Goal: Navigation & Orientation: Find specific page/section

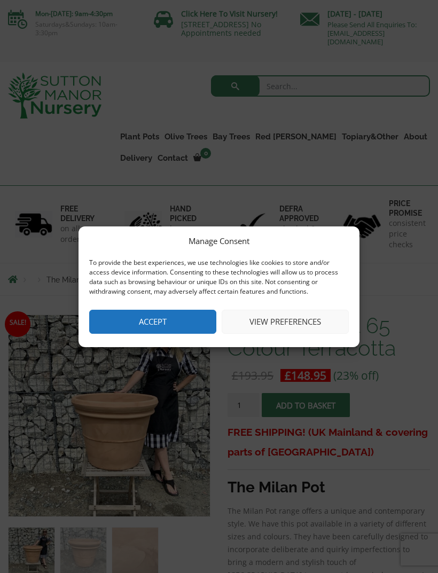
click at [106, 330] on button "Accept" at bounding box center [152, 322] width 127 height 24
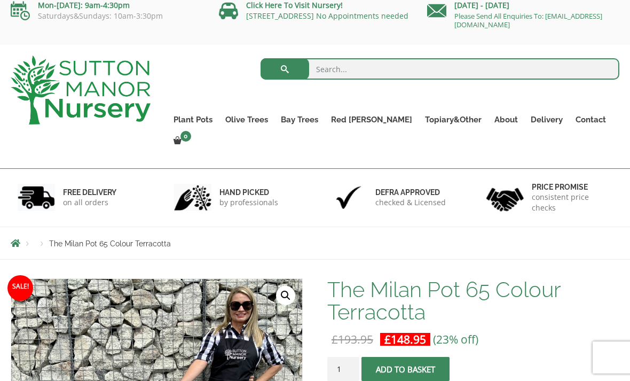
scroll to position [16, 0]
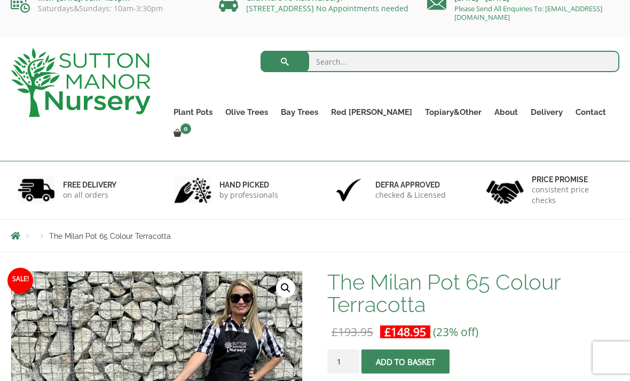
click at [0, 0] on link "Red Robins" at bounding box center [0, 0] width 0 height 0
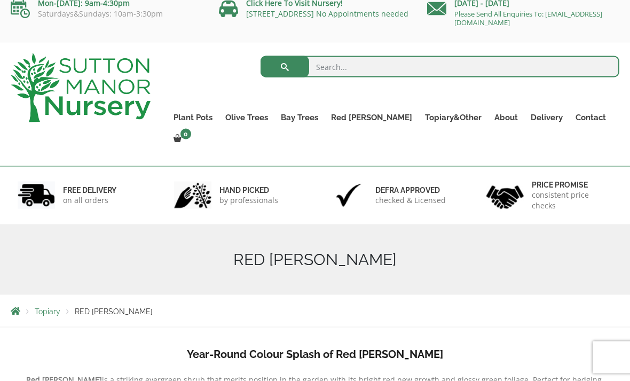
scroll to position [11, 0]
click at [0, 0] on link "Taxus Baccata (Yew)" at bounding box center [0, 0] width 0 height 0
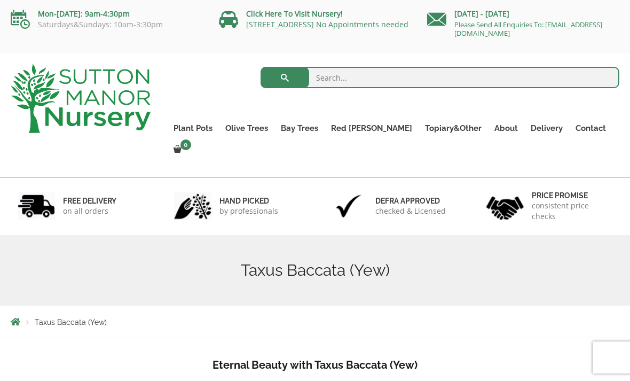
click at [0, 0] on link "Vietnamese Pots" at bounding box center [0, 0] width 0 height 0
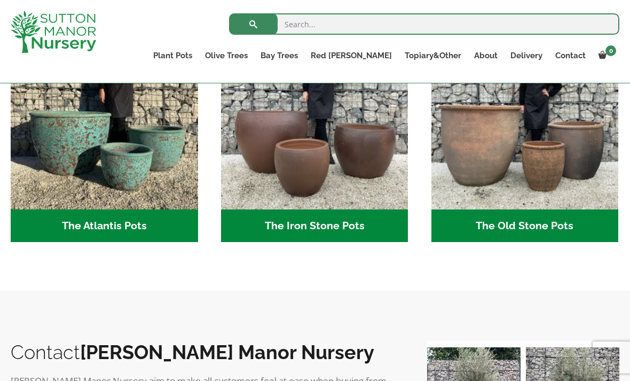
scroll to position [627, 0]
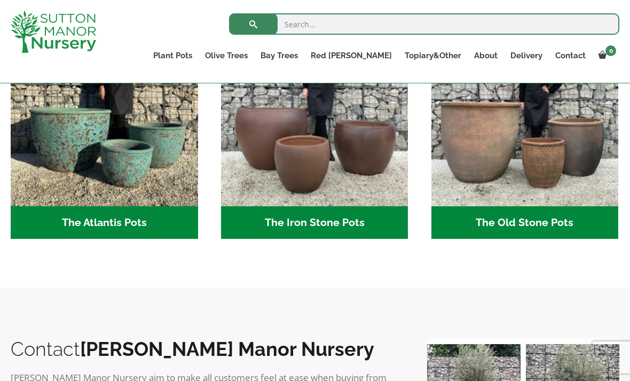
click at [92, 222] on h2 "The Atlantis Pots (11)" at bounding box center [104, 222] width 187 height 33
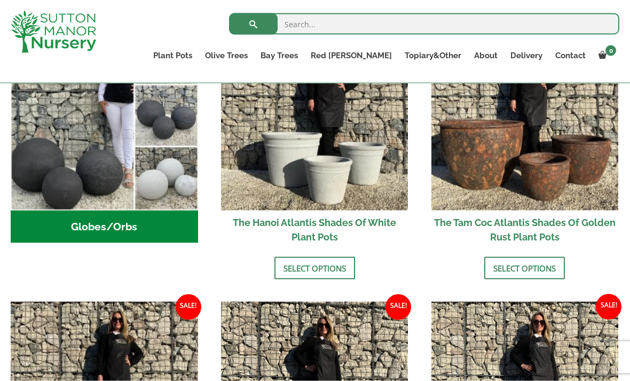
scroll to position [427, 0]
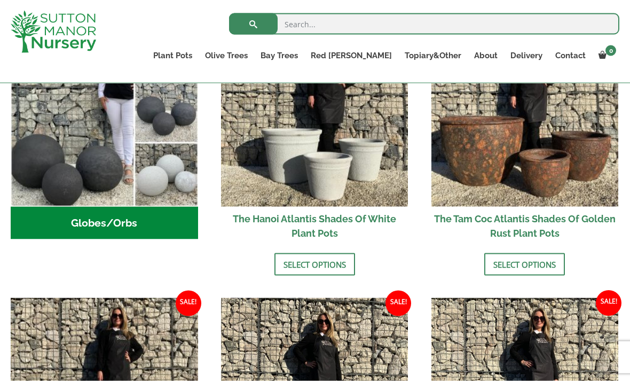
click at [96, 218] on h2 "Globes/Orbs (3)" at bounding box center [104, 223] width 187 height 33
